Goal: Task Accomplishment & Management: Manage account settings

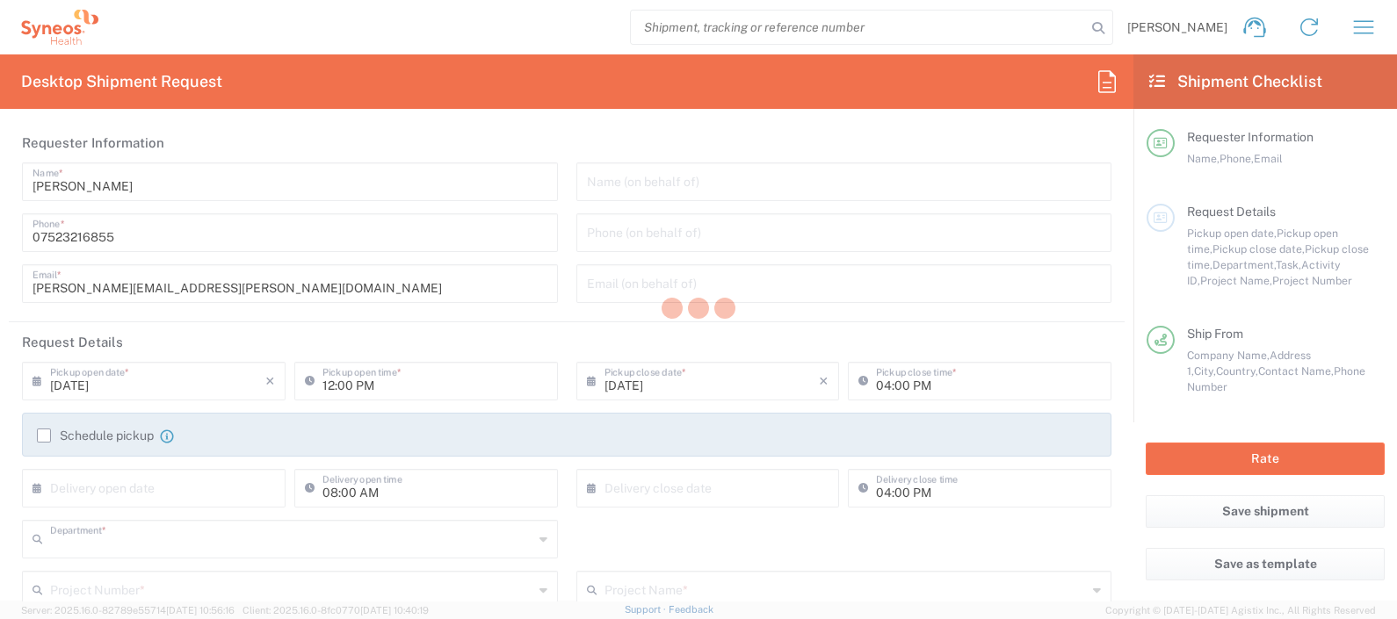
type input "8350"
type input "England"
type input "[GEOGRAPHIC_DATA]"
type input "Syneos Health UK Limited"
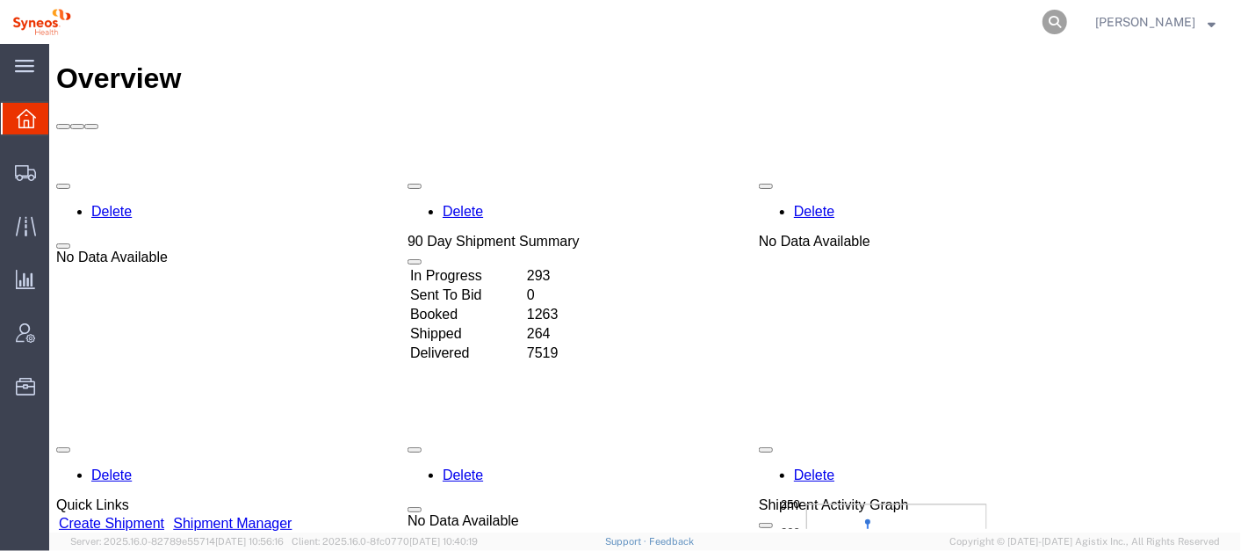
click at [1067, 15] on icon at bounding box center [1055, 22] width 25 height 25
paste input "56425457"
type input "56425457"
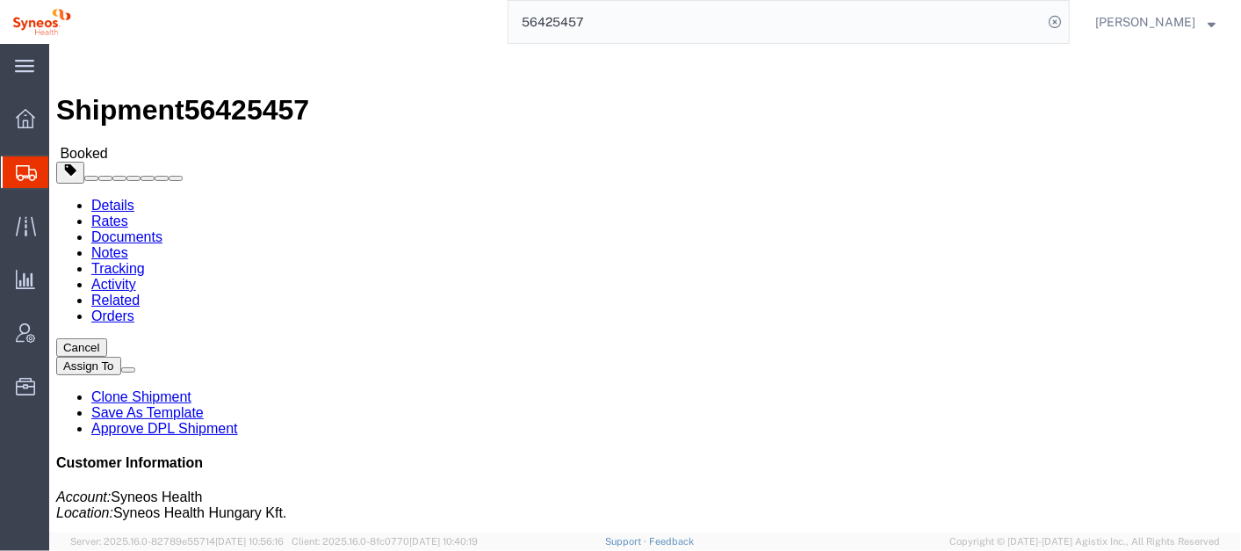
click b "391860564417"
copy b "391860564417"
click at [61, 337] on span "Account Admin" at bounding box center [54, 332] width 12 height 35
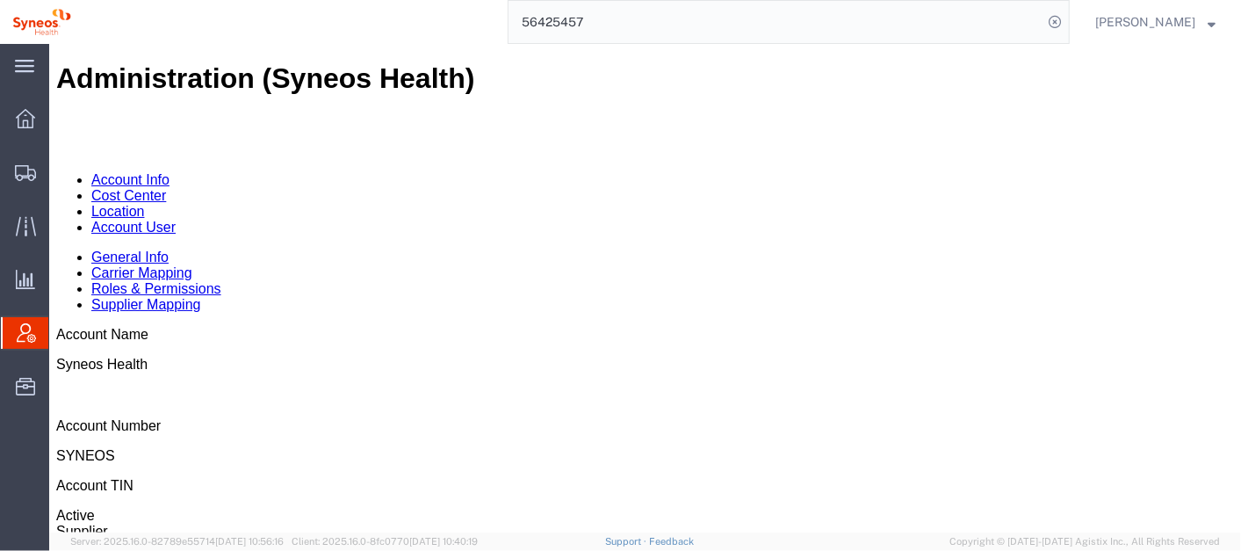
click at [175, 219] on link "Account User" at bounding box center [132, 226] width 84 height 15
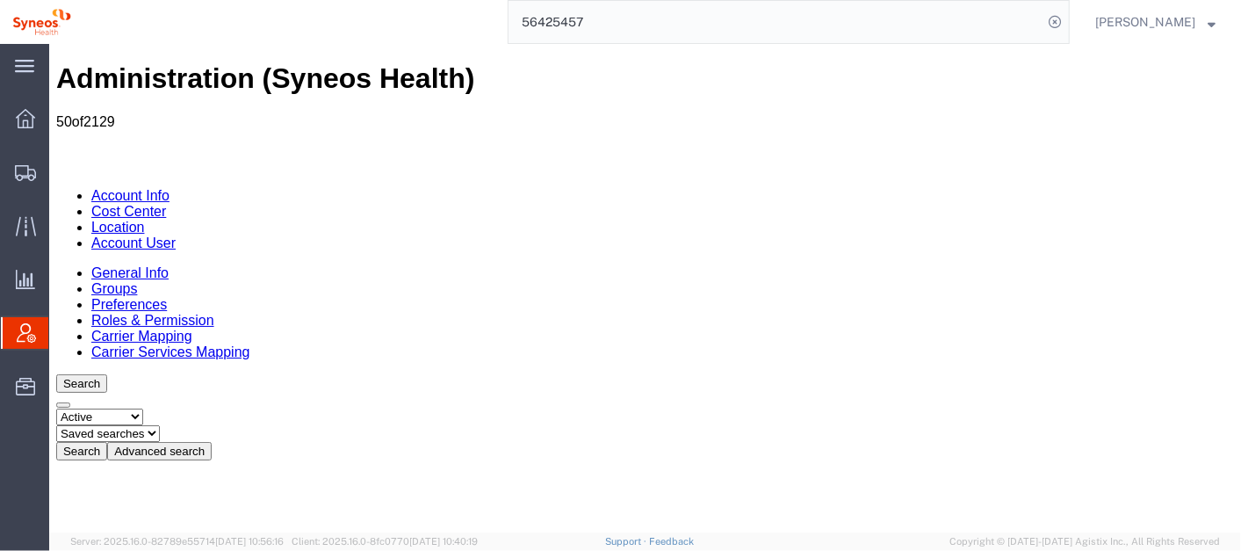
click at [211, 441] on button "Advanced search" at bounding box center [158, 450] width 105 height 18
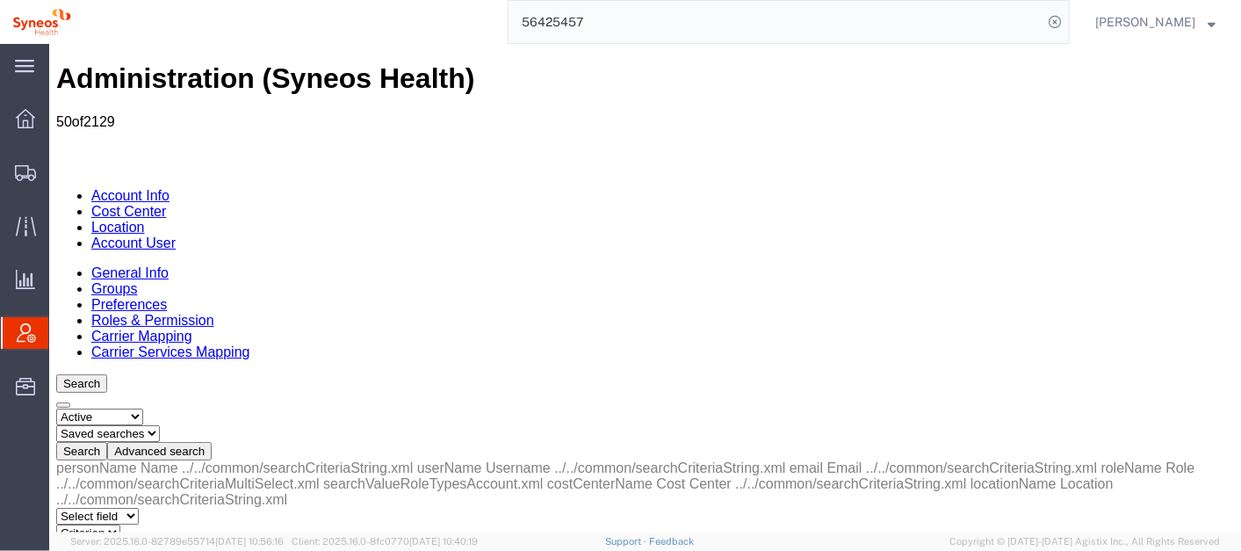
select select "email"
select select "is"
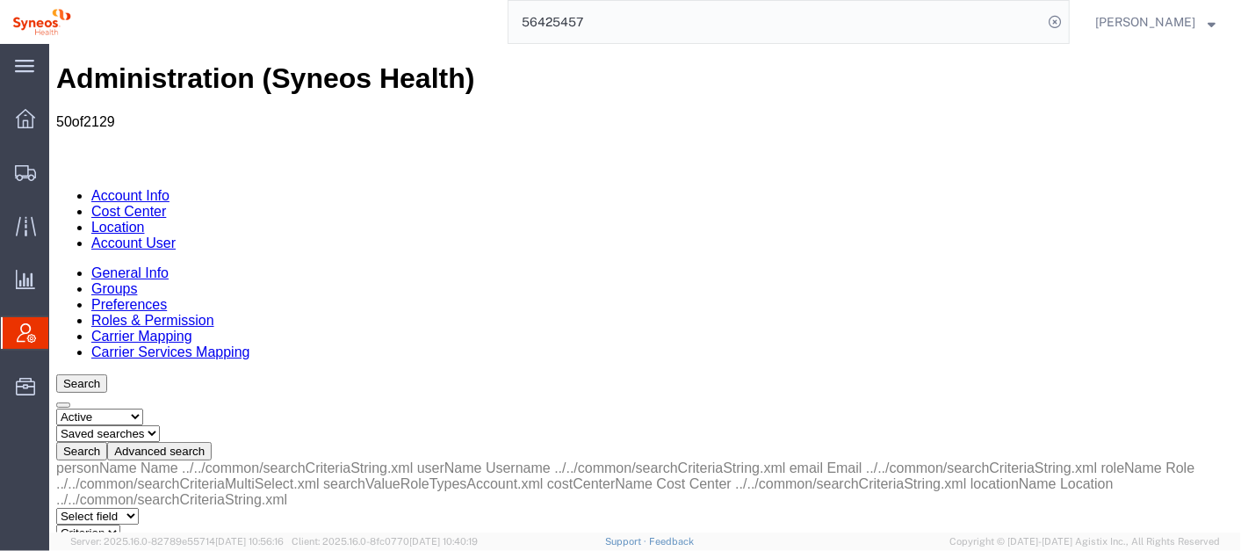
paste input "[PERSON_NAME][EMAIL_ADDRESS][DOMAIN_NAME]"
type input "[PERSON_NAME][EMAIL_ADDRESS][DOMAIN_NAME]"
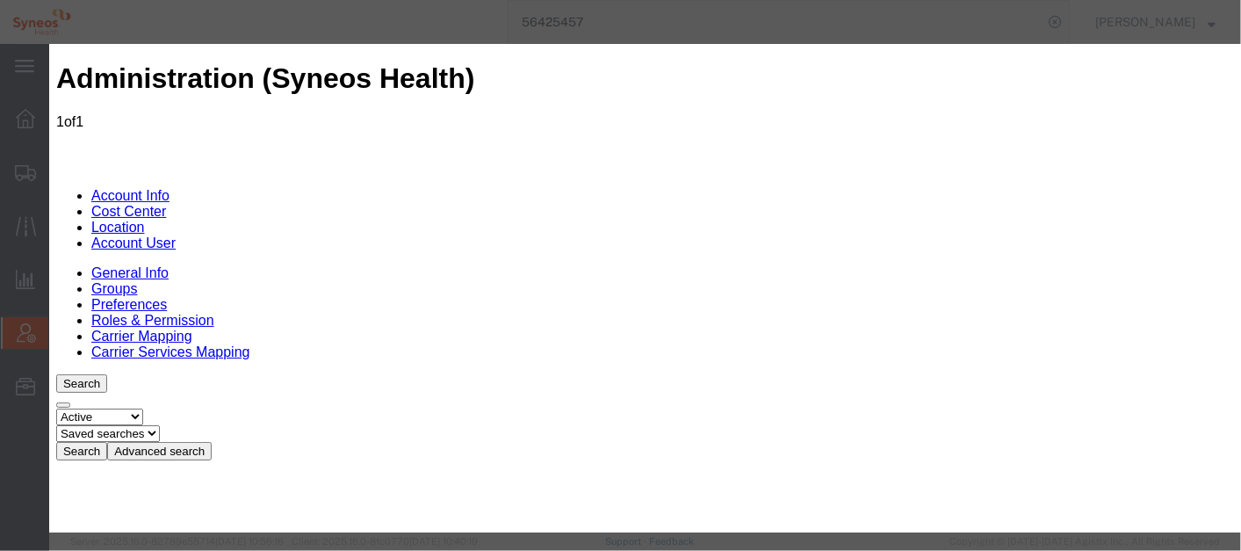
scroll to position [109, 0]
select select "COSTCENTER"
type input "8565"
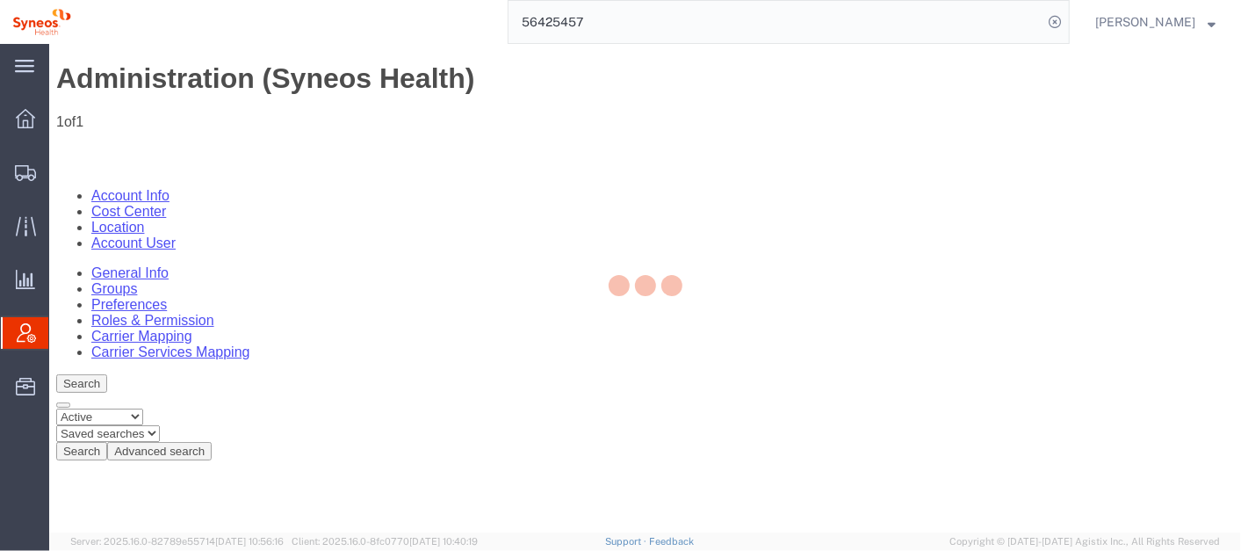
scroll to position [0, 0]
